Goal: Transaction & Acquisition: Purchase product/service

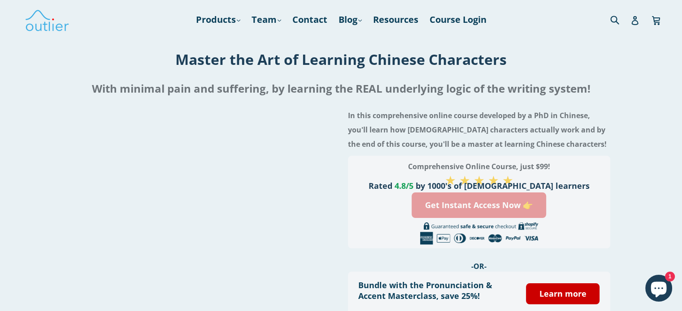
click at [484, 205] on link "Get Instant Access Now 👉" at bounding box center [478, 206] width 134 height 26
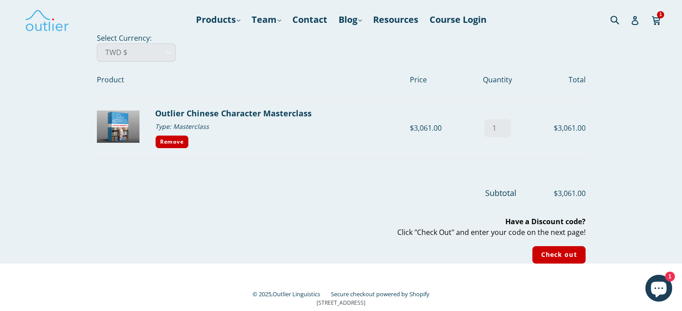
click at [136, 48] on select "AED د.إ AFN ؋ ALL L AMD դր. ANG ƒ AUD $ AWG ƒ AZN ₼ BAM КМ BBD $ BDT ৳ BGN лв. …" at bounding box center [136, 52] width 79 height 18
select select "USD"
click at [97, 43] on select "AED د.إ AFN ؋ ALL L AMD դր. ANG ƒ AUD $ AWG ƒ AZN ₼ BAM КМ BBD $ BDT ৳ BGN лв. …" at bounding box center [136, 52] width 79 height 18
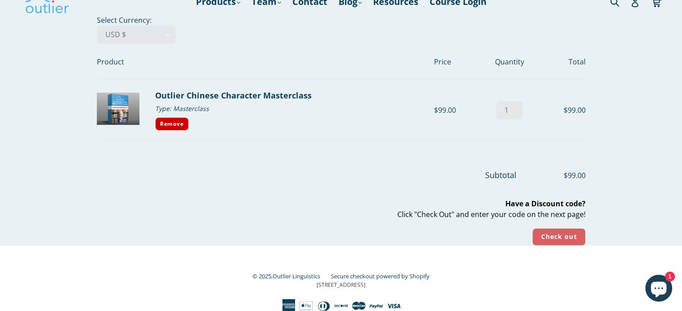
click at [564, 234] on input "Check out" at bounding box center [558, 237] width 53 height 17
